Goal: Task Accomplishment & Management: Complete application form

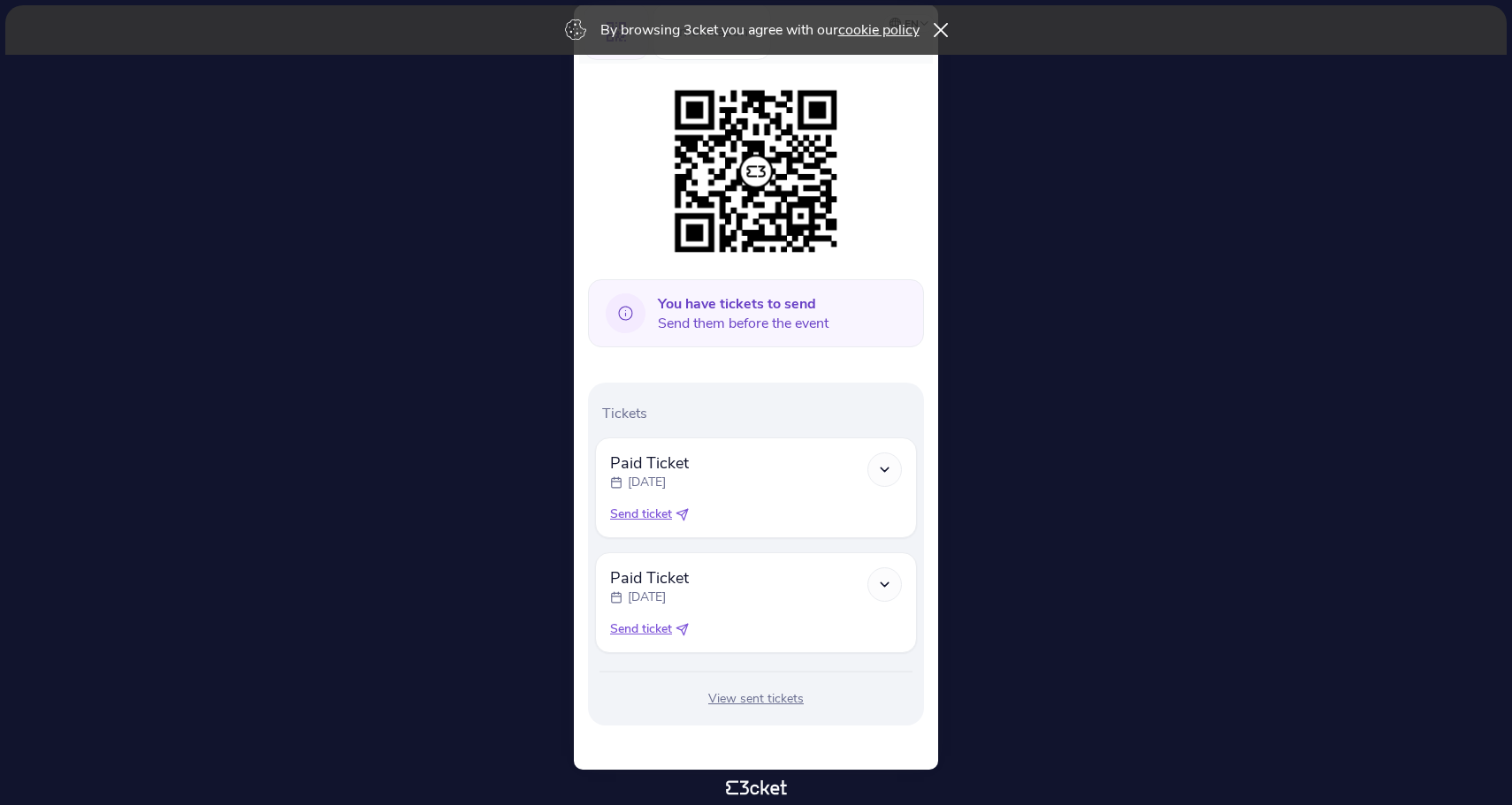
scroll to position [201, 0]
click at [891, 481] on div at bounding box center [884, 469] width 35 height 35
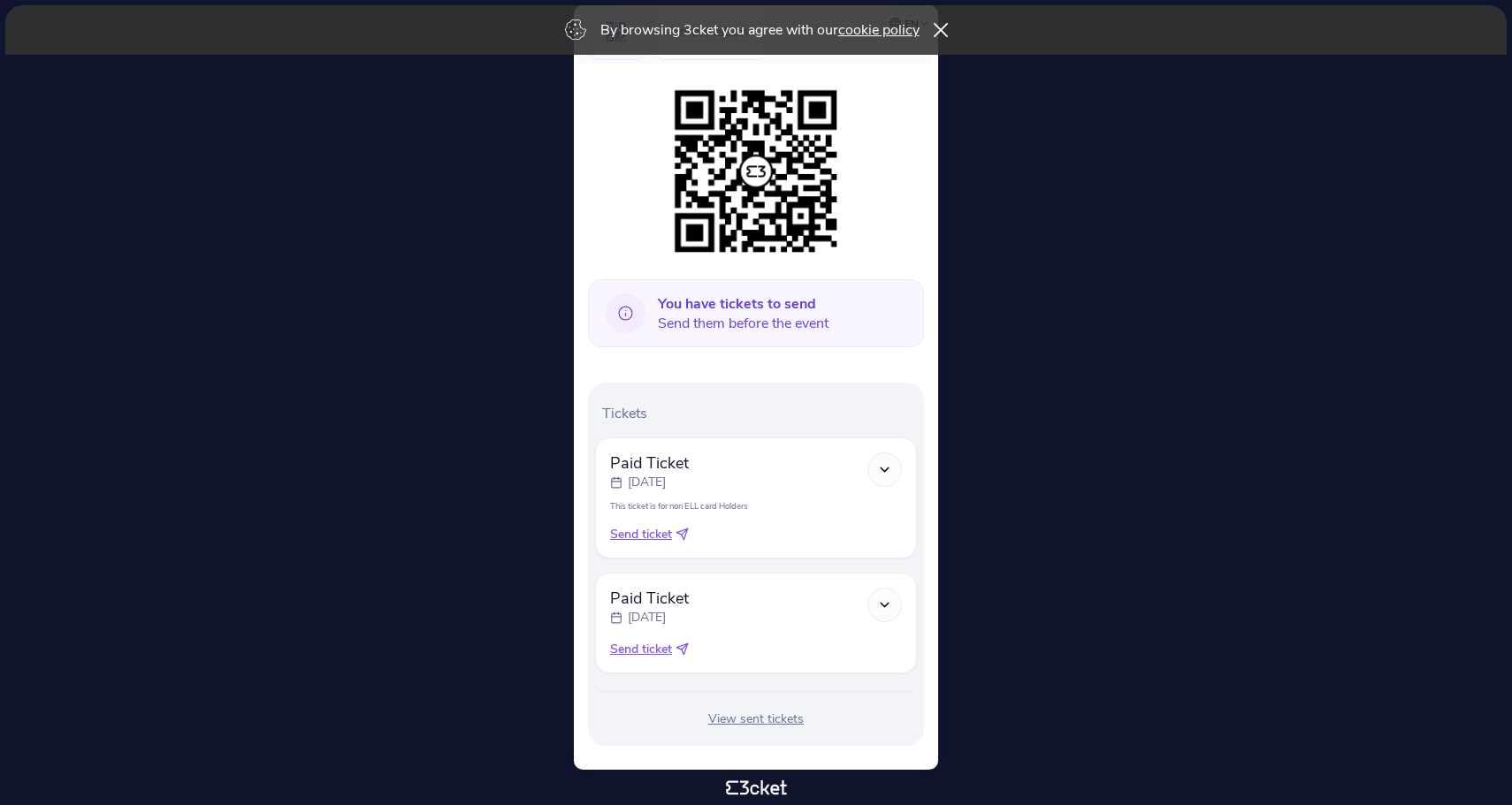
click at [895, 607] on div at bounding box center [884, 605] width 35 height 35
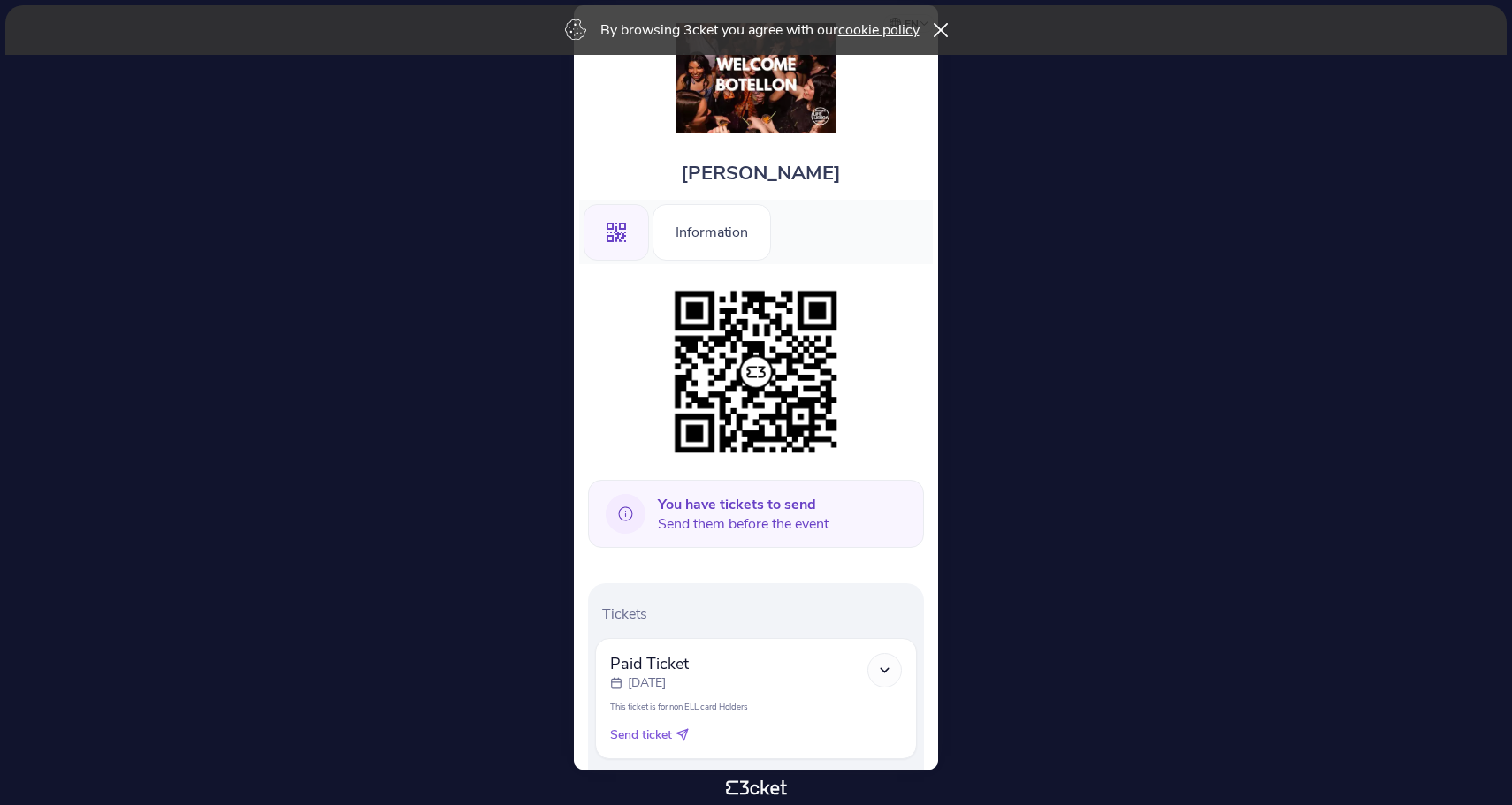
scroll to position [0, 0]
click at [765, 371] on img at bounding box center [756, 373] width 181 height 180
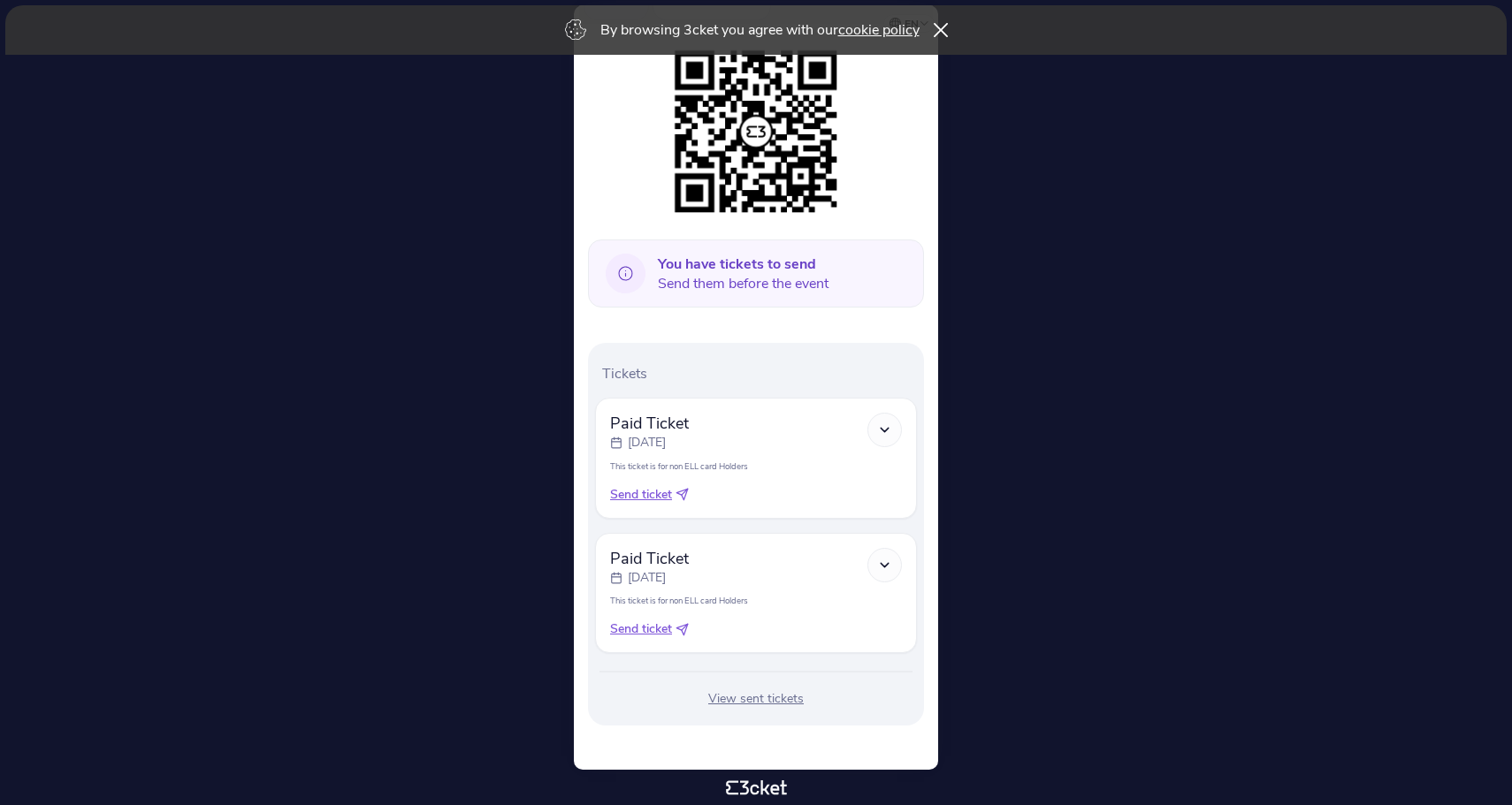
scroll to position [240, 0]
click at [767, 707] on div "View sent tickets" at bounding box center [756, 700] width 322 height 18
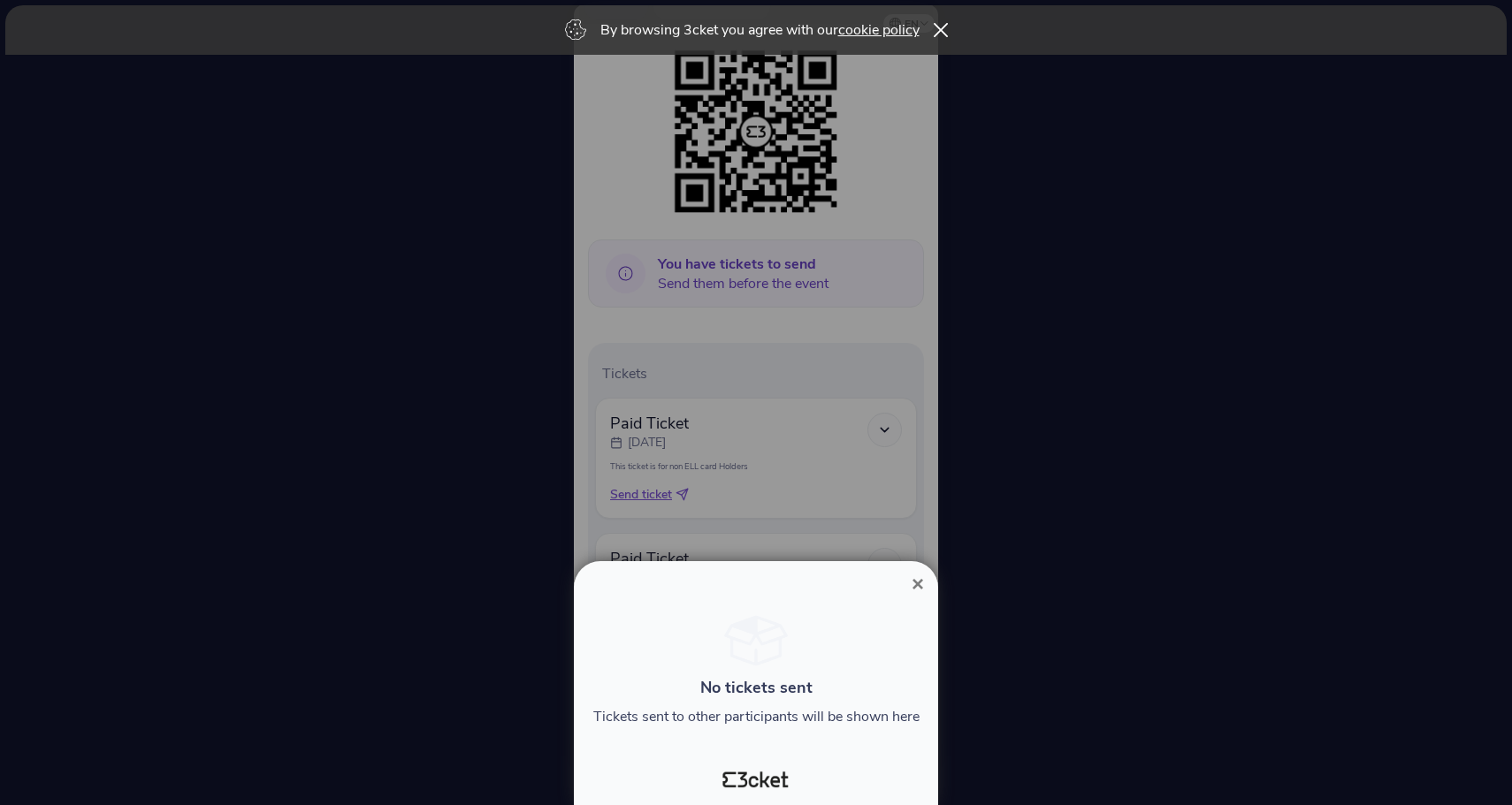
click at [919, 584] on span "×" at bounding box center [918, 583] width 13 height 24
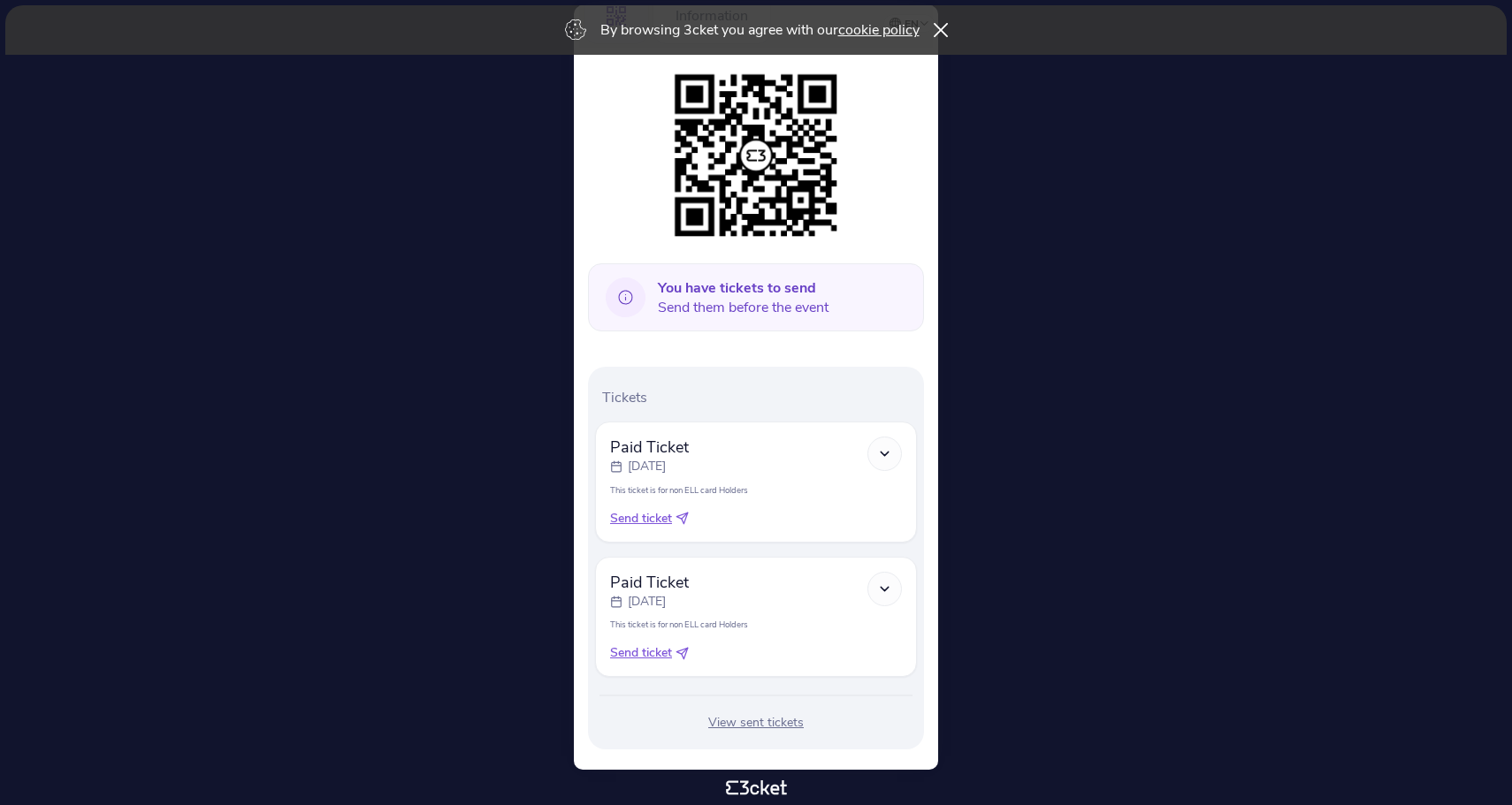
scroll to position [214, 0]
click at [665, 523] on span "Send ticket" at bounding box center [641, 522] width 62 height 18
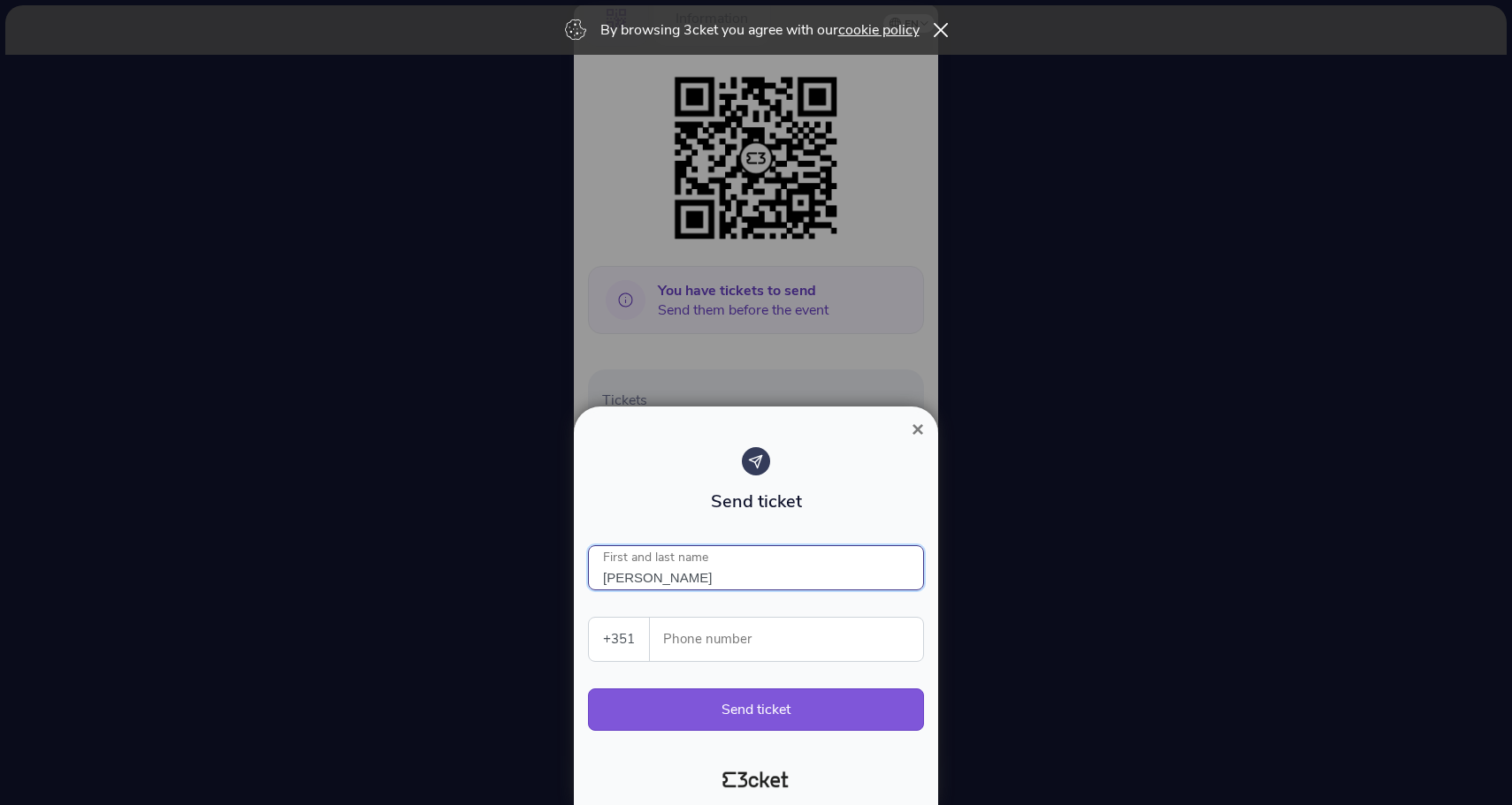
type input "[PERSON_NAME]"
select select "33"
type input "[PERSON_NAME]"
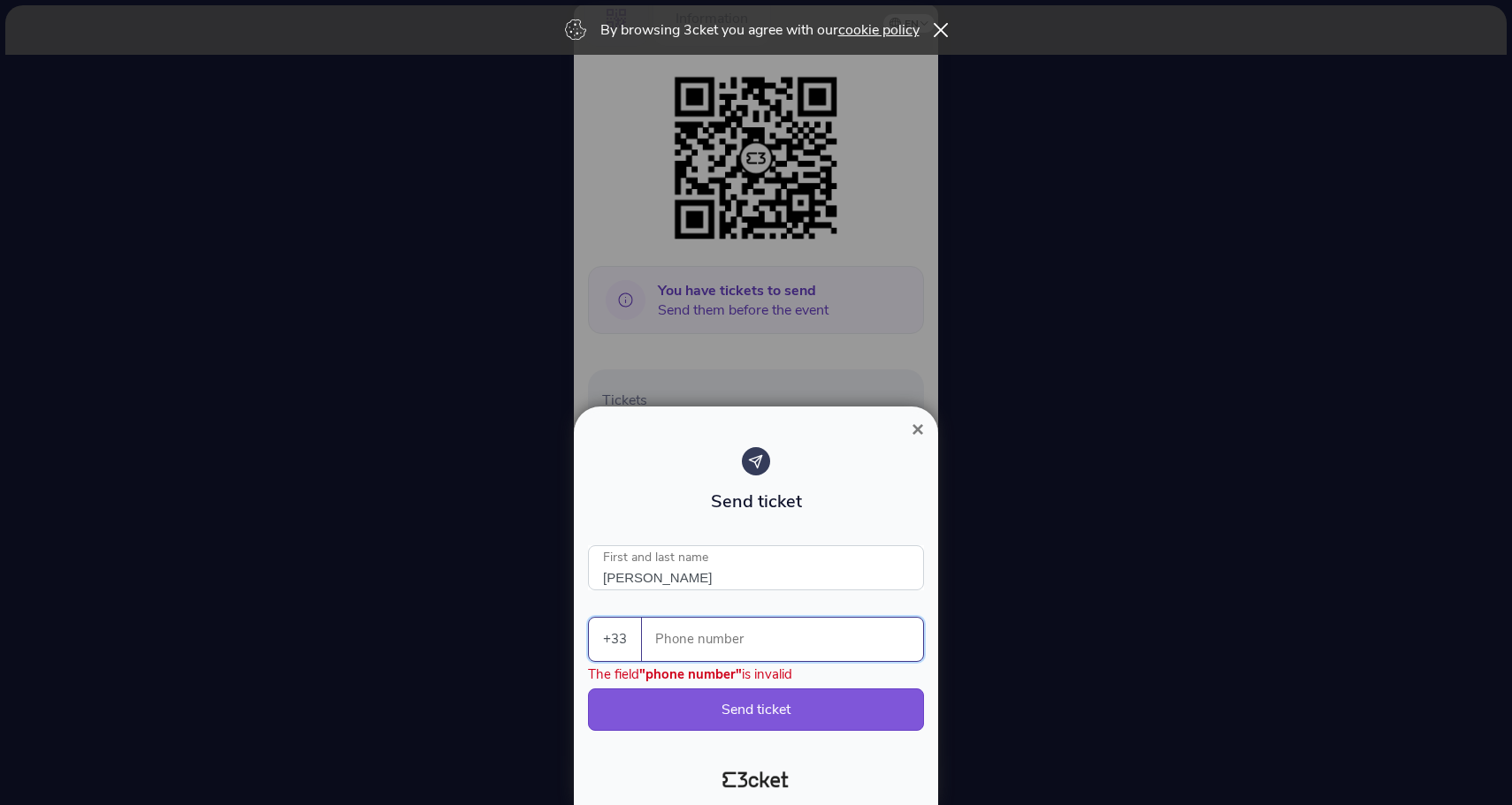
click at [692, 644] on input "Phone number" at bounding box center [789, 639] width 267 height 43
paste input "33782877914"
drag, startPoint x: 671, startPoint y: 650, endPoint x: 643, endPoint y: 650, distance: 28.0
click at [643, 650] on div "33782877914 Phone number" at bounding box center [782, 639] width 281 height 43
type input "0782877914"
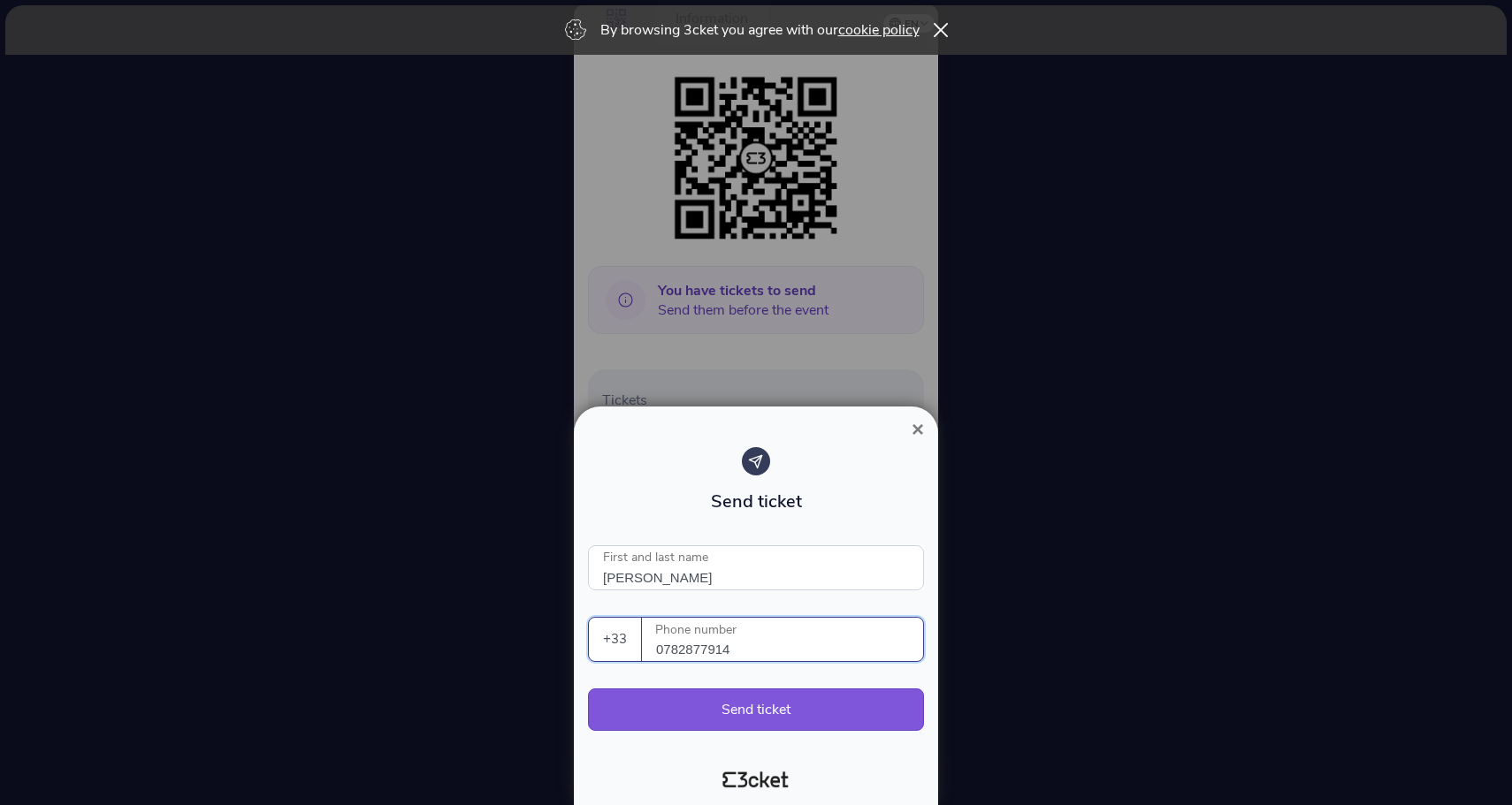
click at [681, 595] on div "Send ticket Jade First and last name +33 [GEOGRAPHIC_DATA] (+351) [GEOGRAPHIC_D…" at bounding box center [756, 598] width 336 height 301
click at [689, 711] on button "Send ticket" at bounding box center [756, 709] width 336 height 42
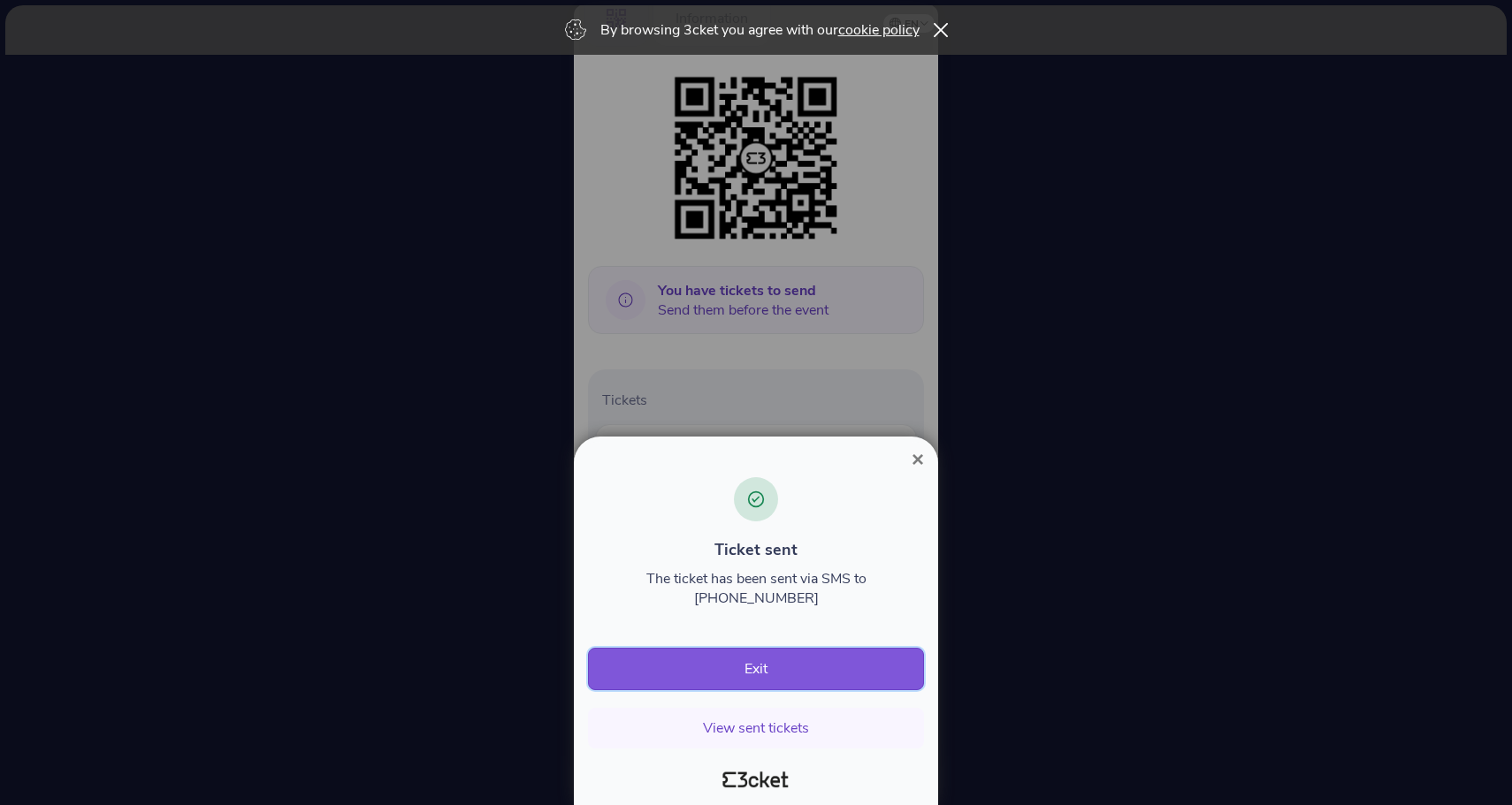
click at [749, 677] on button "Exit" at bounding box center [756, 668] width 336 height 42
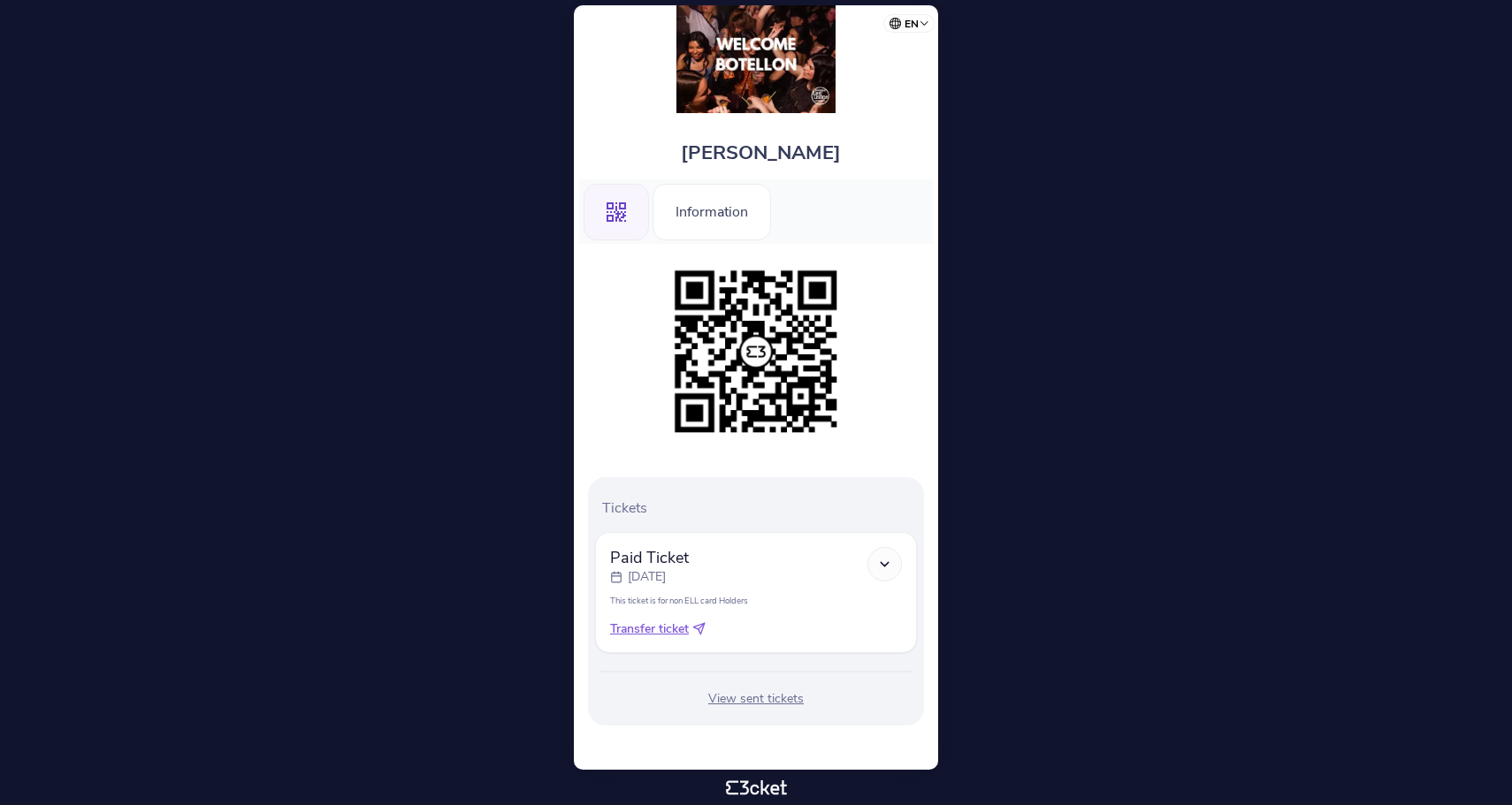
scroll to position [21, 0]
click at [799, 355] on img at bounding box center [756, 352] width 181 height 180
click at [607, 205] on icon ".st0{fill-rule:evenodd;clip-rule:evenodd;}" at bounding box center [617, 213] width 20 height 20
